Goal: Transaction & Acquisition: Purchase product/service

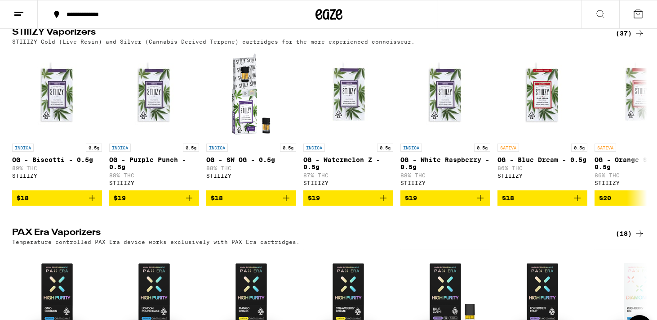
scroll to position [1795, 0]
